Goal: Information Seeking & Learning: Check status

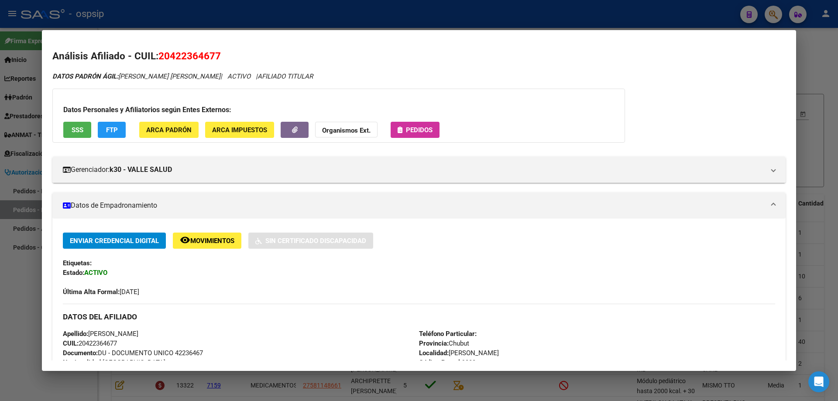
scroll to position [175, 0]
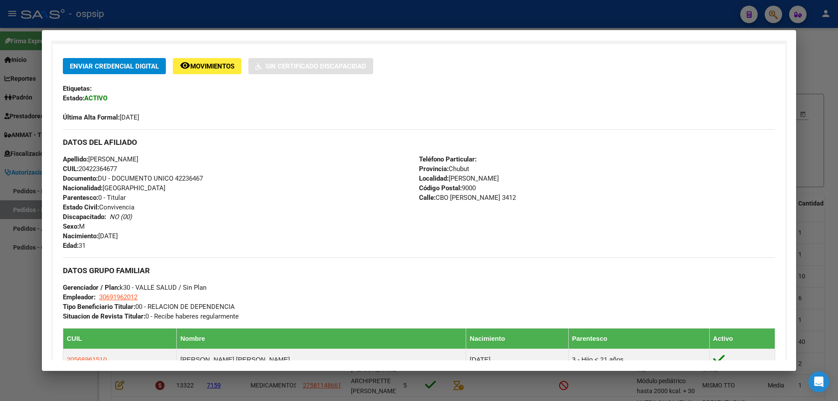
click at [823, 124] on div at bounding box center [419, 200] width 838 height 401
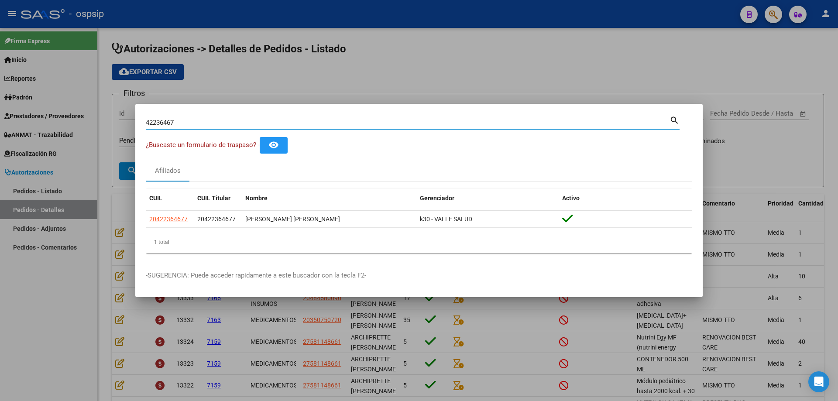
click at [224, 119] on input "42236467" at bounding box center [408, 123] width 524 height 8
paste input "13952819"
type input "13952819"
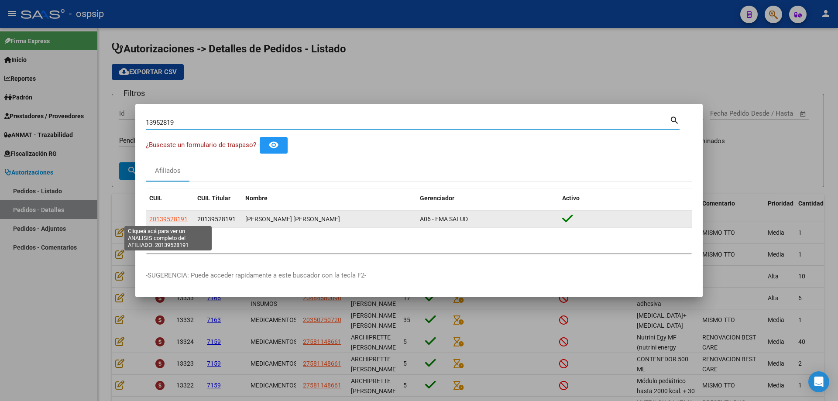
click at [166, 218] on span "20139528191" at bounding box center [168, 219] width 38 height 7
type textarea "20139528191"
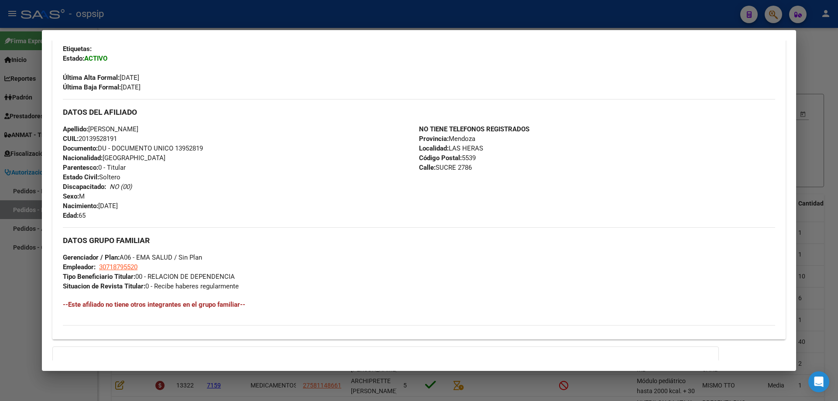
scroll to position [218, 0]
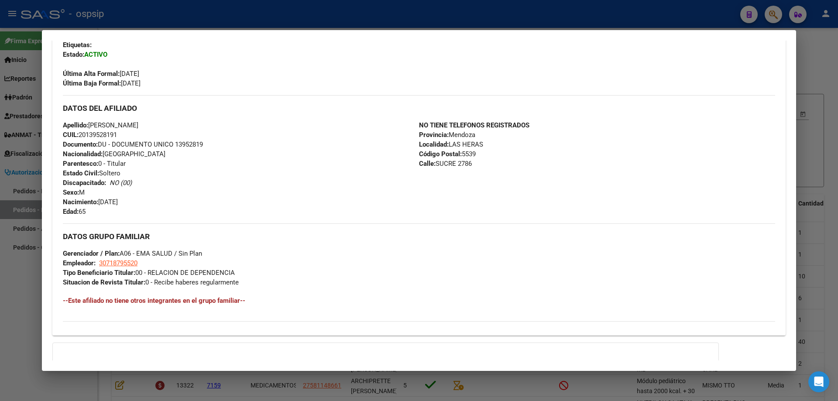
click at [90, 135] on span "CUIL: 20139528191" at bounding box center [90, 135] width 54 height 8
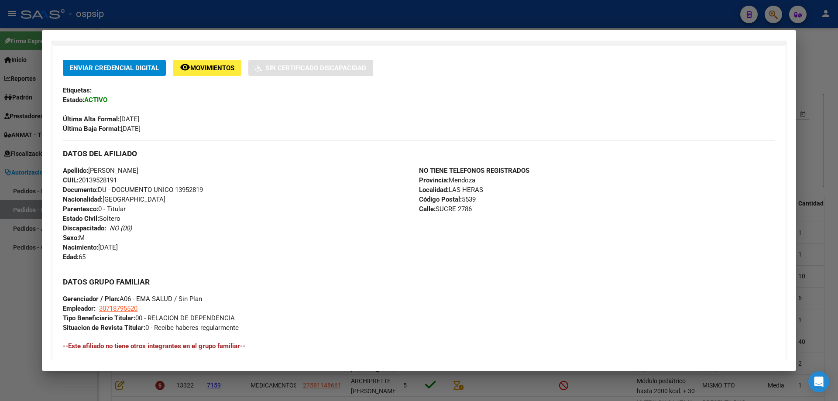
scroll to position [87, 0]
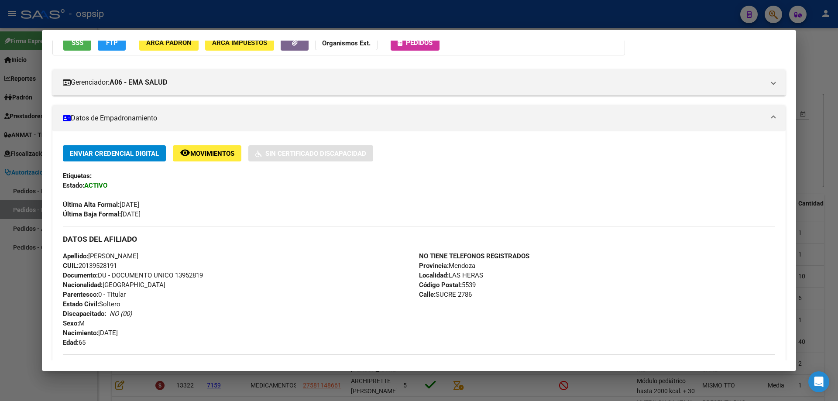
click at [139, 204] on span "Última Alta Formal: [DATE]" at bounding box center [101, 205] width 76 height 8
click at [134, 205] on span "Última Alta Formal: [DATE]" at bounding box center [101, 205] width 76 height 8
drag, startPoint x: 123, startPoint y: 203, endPoint x: 153, endPoint y: 204, distance: 30.1
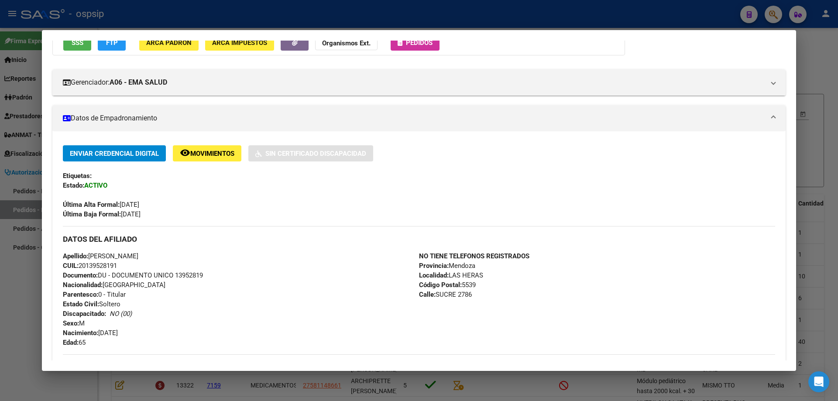
click at [139, 204] on span "Última Alta Formal: [DATE]" at bounding box center [101, 205] width 76 height 8
click at [139, 207] on span "Última Alta Formal: [DATE]" at bounding box center [101, 205] width 76 height 8
drag, startPoint x: 126, startPoint y: 204, endPoint x: 155, endPoint y: 208, distance: 29.5
click at [139, 208] on span "Última Alta Formal: [DATE]" at bounding box center [101, 205] width 76 height 8
drag, startPoint x: 155, startPoint y: 213, endPoint x: 122, endPoint y: 200, distance: 34.9
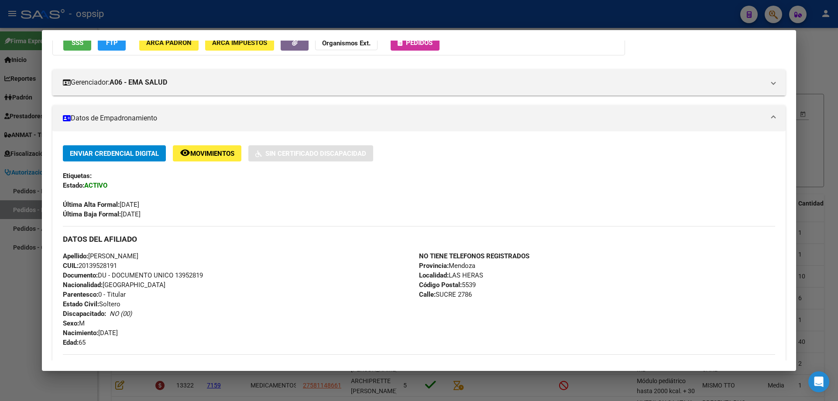
click at [122, 200] on div "Enviar Credencial Digital remove_red_eye Movimientos Sin Certificado Discapacid…" at bounding box center [419, 182] width 712 height 74
click at [135, 213] on span "Última Baja Formal: [DATE]" at bounding box center [102, 214] width 78 height 8
drag, startPoint x: 158, startPoint y: 215, endPoint x: 131, endPoint y: 204, distance: 30.2
click at [131, 204] on div "Enviar Credencial Digital remove_red_eye Movimientos Sin Certificado Discapacid…" at bounding box center [419, 182] width 712 height 74
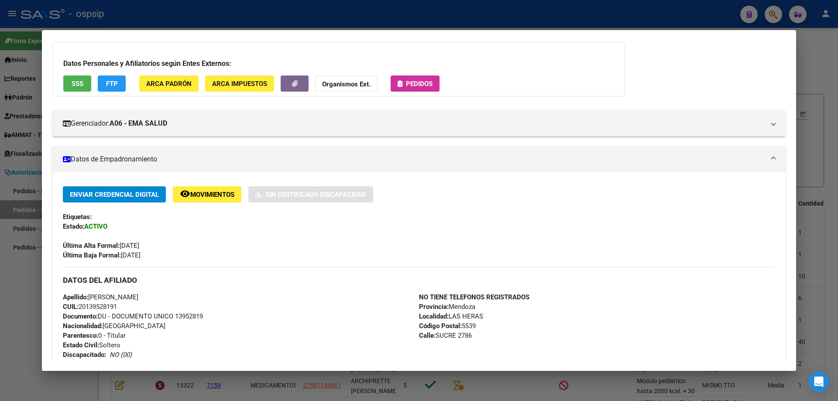
scroll to position [0, 0]
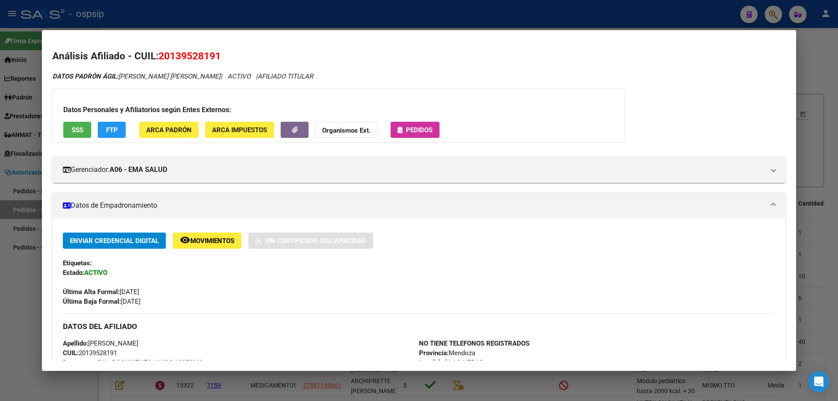
click at [76, 139] on div "Datos Personales y Afiliatorios según Entes Externos: SSS FTP ARCA Padrón ARCA …" at bounding box center [338, 116] width 573 height 54
click at [77, 131] on span "SSS" at bounding box center [78, 130] width 12 height 8
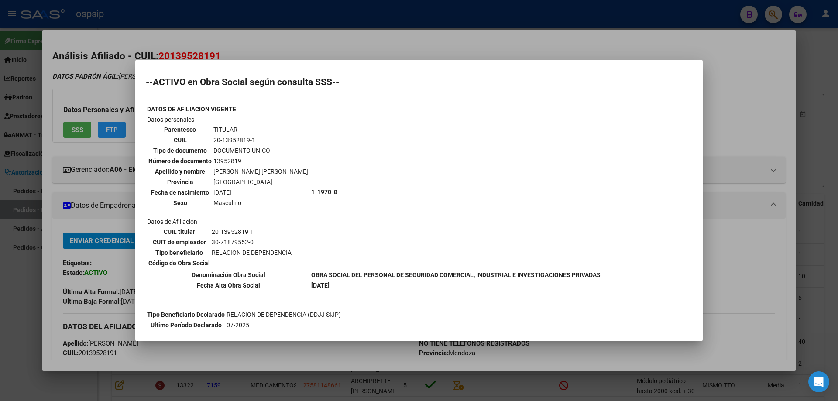
click at [610, 48] on div at bounding box center [419, 200] width 838 height 401
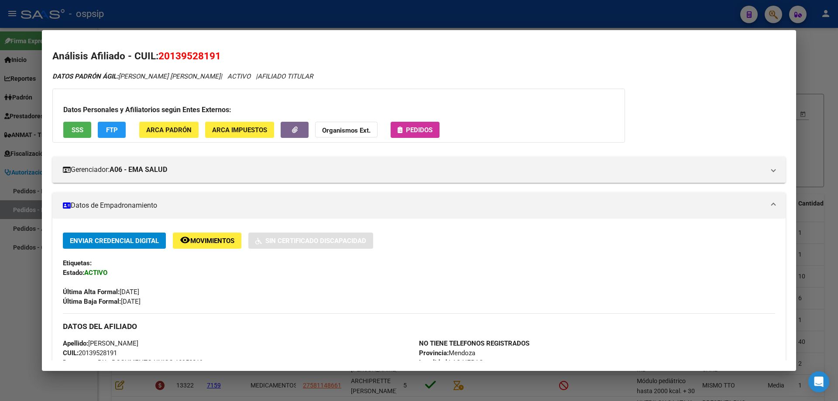
click at [825, 127] on div at bounding box center [419, 200] width 838 height 401
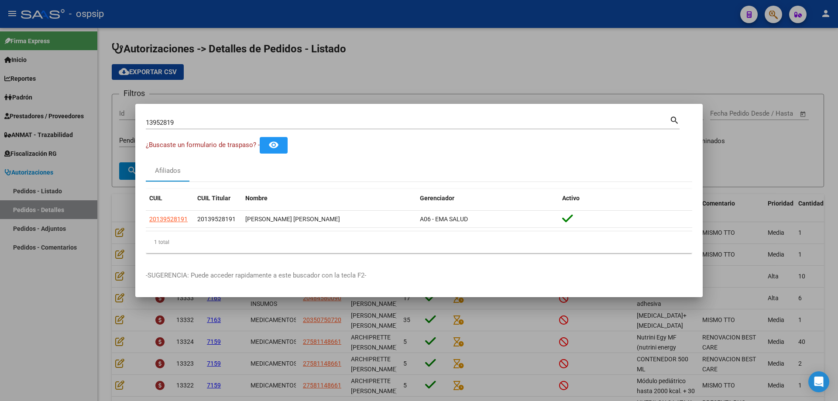
click at [457, 58] on div at bounding box center [419, 200] width 838 height 401
